Goal: Task Accomplishment & Management: Manage account settings

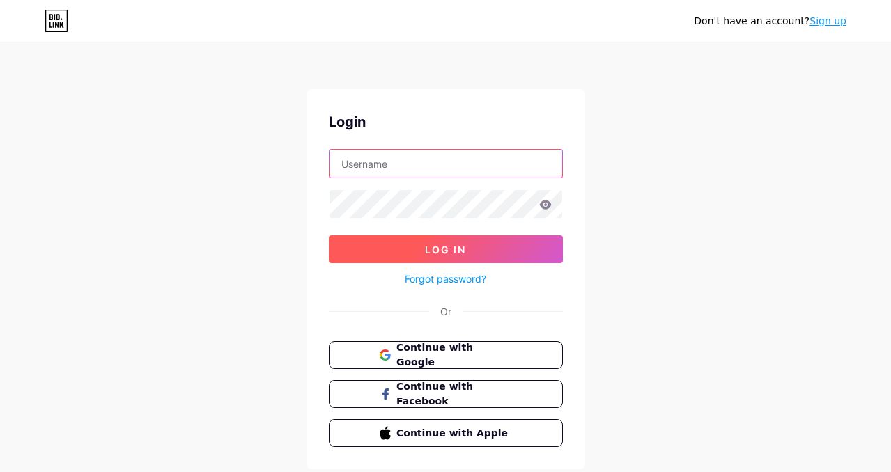
type input "[EMAIL_ADDRESS][DOMAIN_NAME]"
click at [419, 259] on button "Log In" at bounding box center [446, 250] width 234 height 28
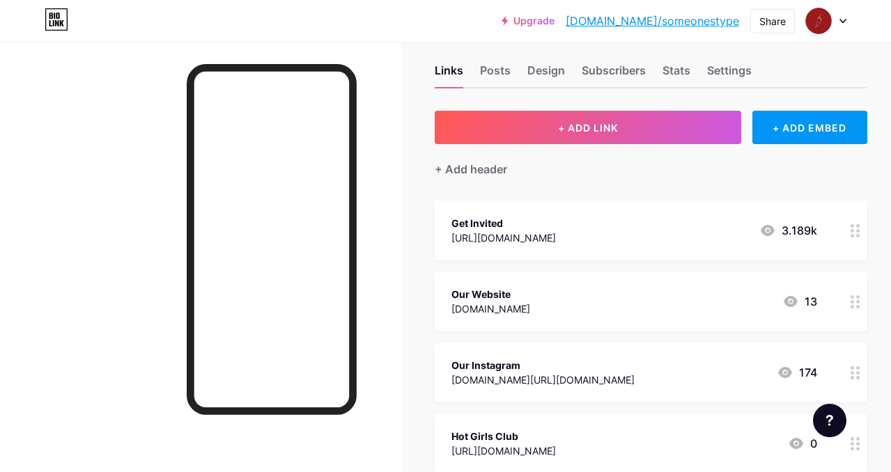
scroll to position [17, 0]
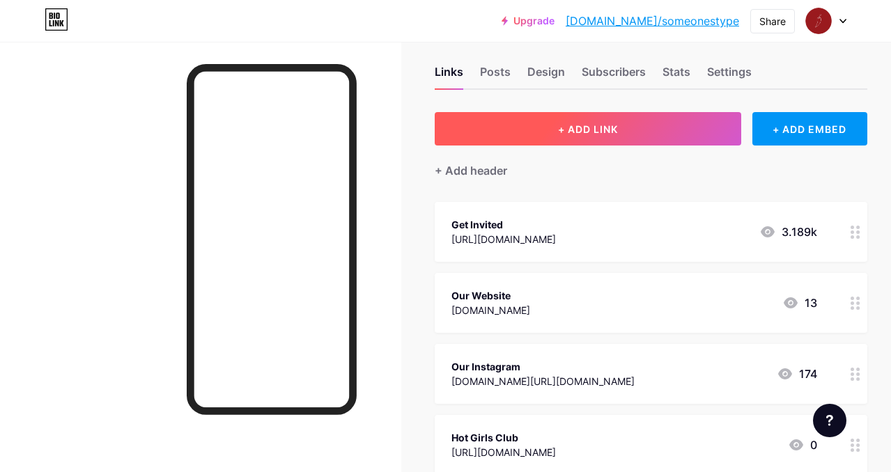
click at [584, 123] on span "+ ADD LINK" at bounding box center [588, 129] width 60 height 12
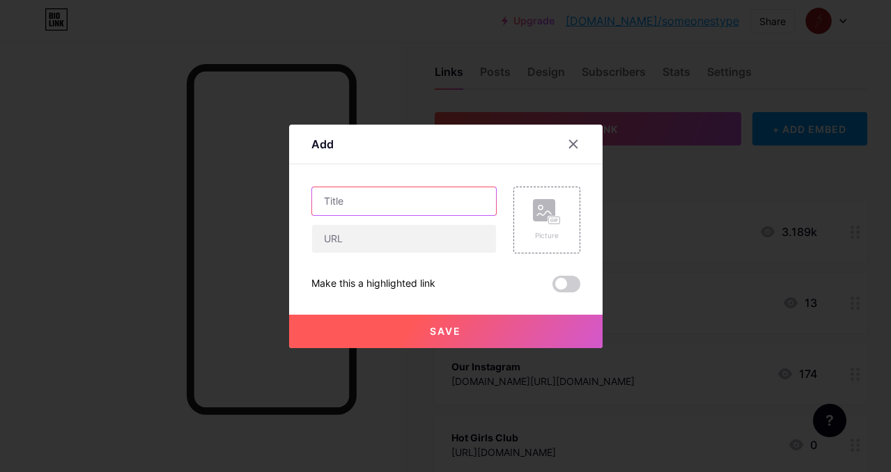
click at [413, 202] on input "text" at bounding box center [404, 201] width 184 height 28
type input "The Castle, Tooting"
click at [459, 332] on span "Save" at bounding box center [445, 331] width 31 height 12
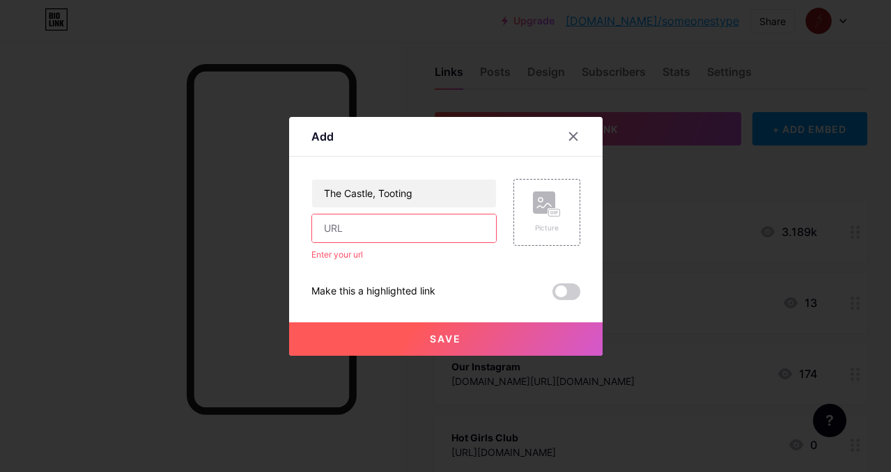
click at [408, 233] on input "text" at bounding box center [404, 229] width 184 height 28
click at [355, 261] on div "Enter your url" at bounding box center [403, 255] width 185 height 13
click at [435, 225] on input "text" at bounding box center [404, 229] width 184 height 28
paste input "[URL][DOMAIN_NAME]"
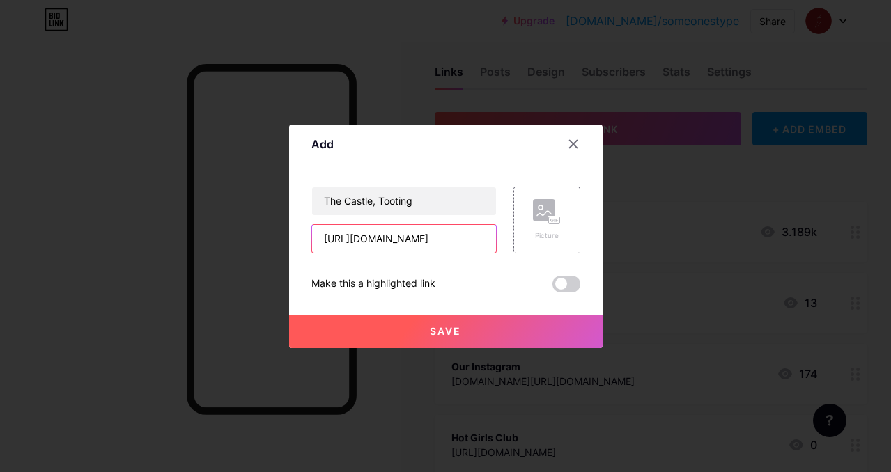
scroll to position [0, 75]
type input "[URL][DOMAIN_NAME]"
click at [435, 325] on span "Save" at bounding box center [445, 331] width 31 height 12
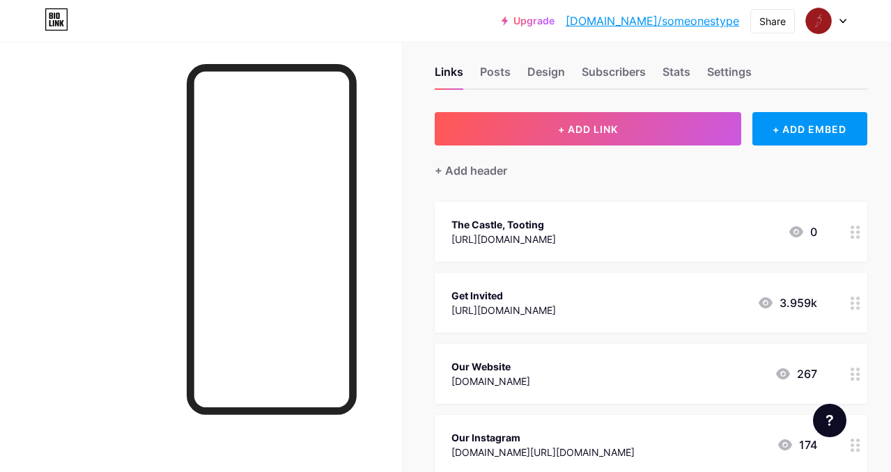
drag, startPoint x: 582, startPoint y: 220, endPoint x: 578, endPoint y: 281, distance: 60.8
click at [578, 281] on span "The Castle, Tooting [URL][DOMAIN_NAME] 0 Get Invited [URL][DOMAIN_NAME] 3.959k …" at bounding box center [651, 409] width 433 height 415
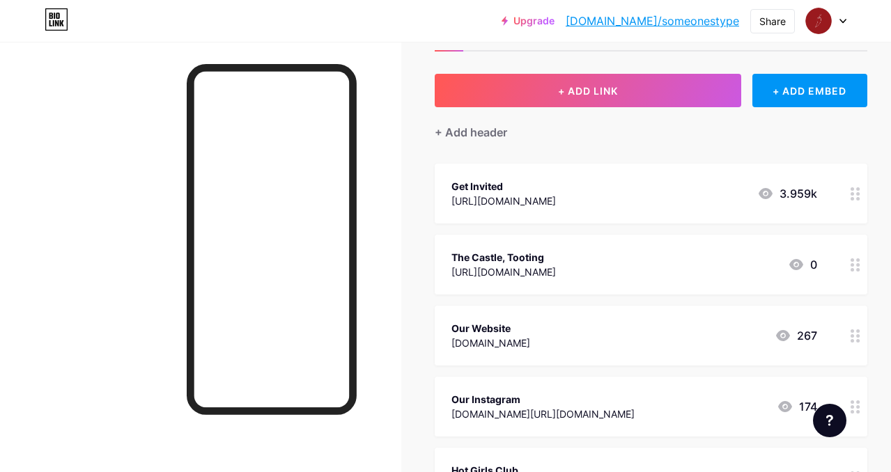
scroll to position [58, 0]
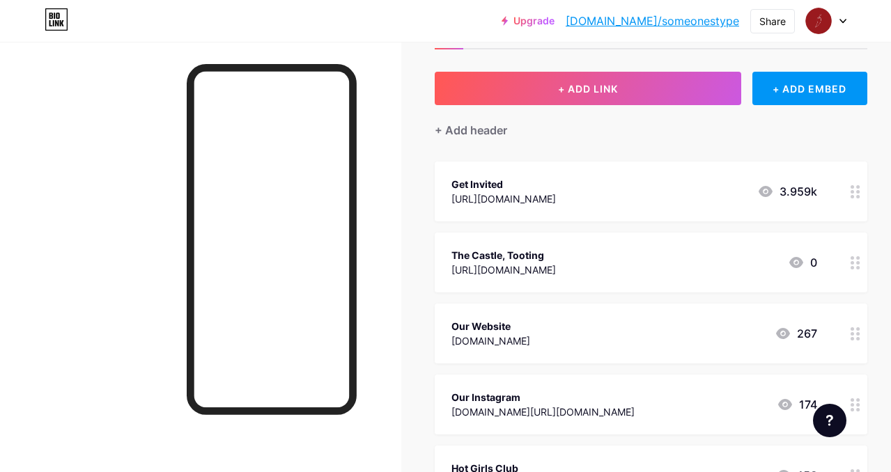
click at [688, 269] on div "The Castle, Tooting [URL][DOMAIN_NAME] 0" at bounding box center [635, 263] width 366 height 32
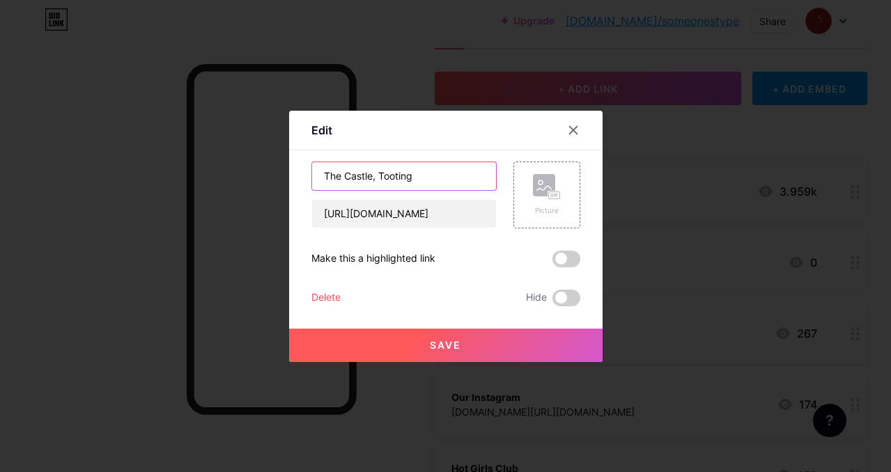
click at [362, 172] on input "The Castle, Tooting" at bounding box center [404, 176] width 184 height 28
type input "NEW - [GEOGRAPHIC_DATA]"
click at [361, 337] on button "Save" at bounding box center [446, 345] width 314 height 33
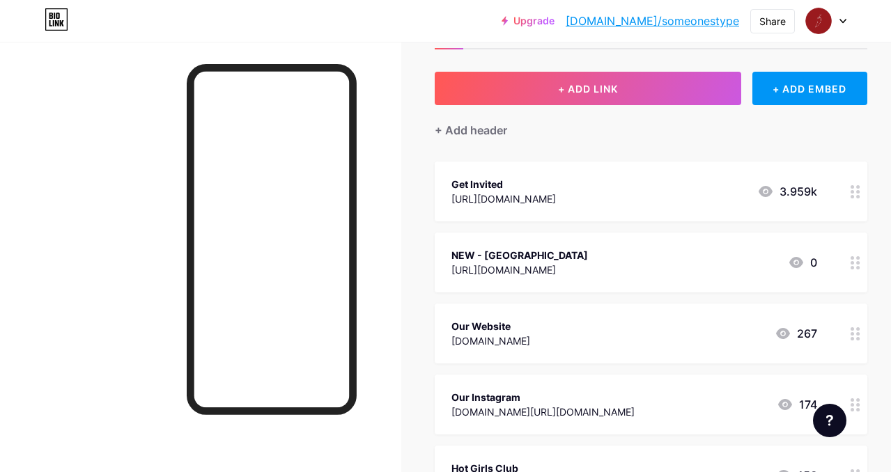
click at [681, 192] on div "Get Invited [URL][DOMAIN_NAME] 3.959k" at bounding box center [635, 192] width 366 height 32
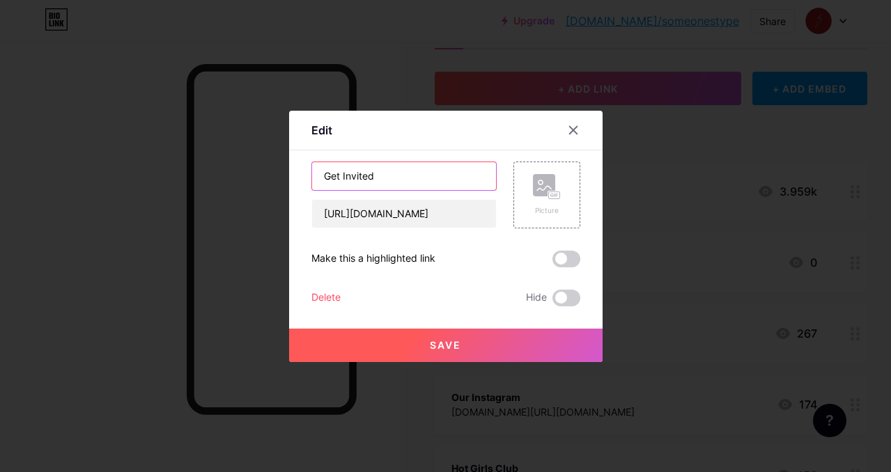
click at [427, 180] on input "Get Invited" at bounding box center [404, 176] width 184 height 28
drag, startPoint x: 376, startPoint y: 174, endPoint x: 500, endPoint y: 180, distance: 124.9
click at [500, 180] on div "Get Invited to our Events [URL][DOMAIN_NAME] Picture" at bounding box center [445, 195] width 269 height 67
click at [406, 176] on input "Get Invited To Our Events" at bounding box center [404, 176] width 184 height 28
type input "Get Invited To Our Monthly Events"
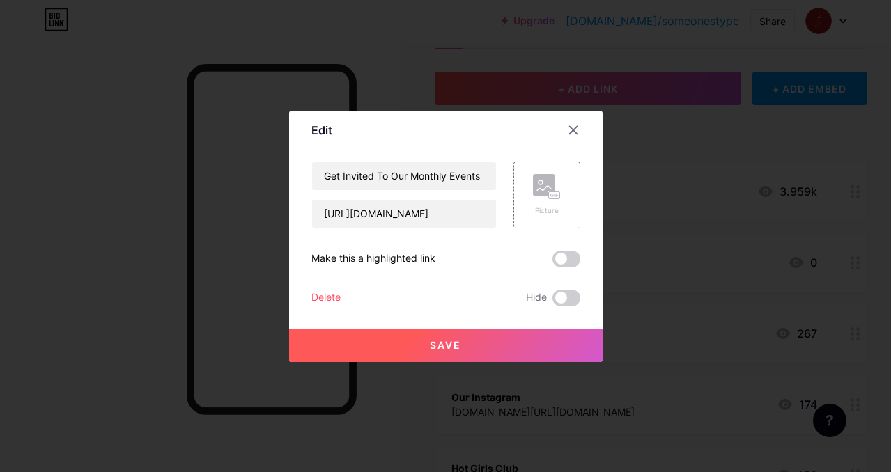
click at [416, 335] on button "Save" at bounding box center [446, 345] width 314 height 33
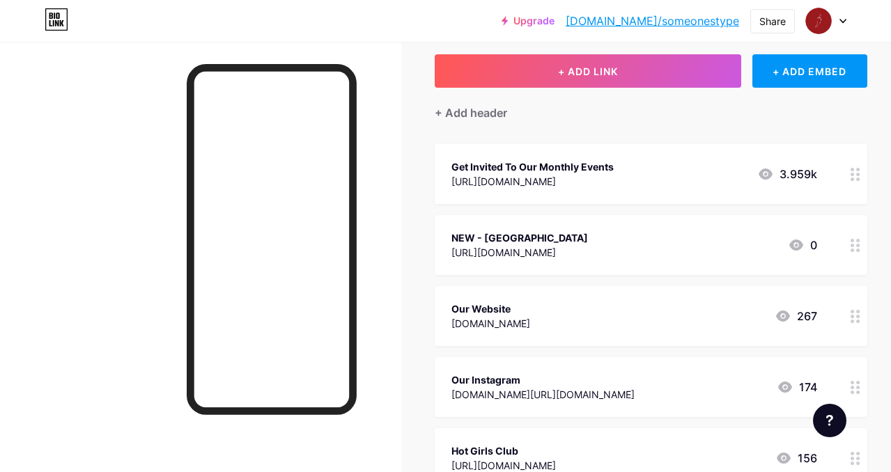
scroll to position [52, 0]
